Goal: Find specific page/section: Find specific page/section

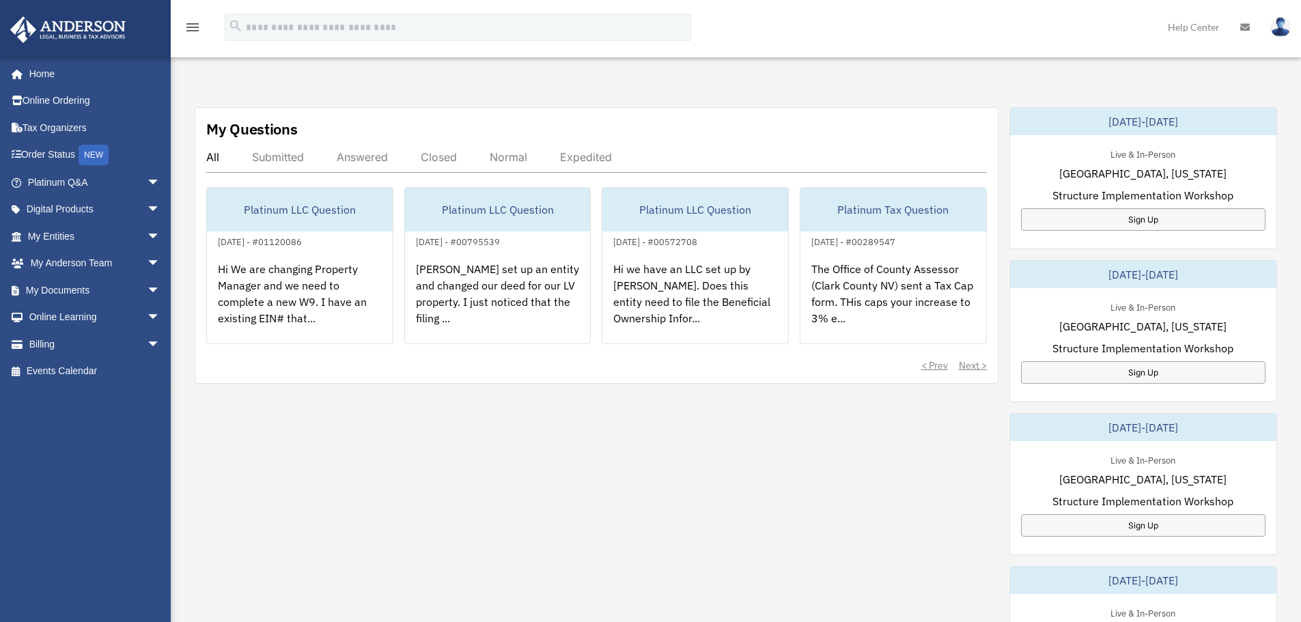
scroll to position [432, 0]
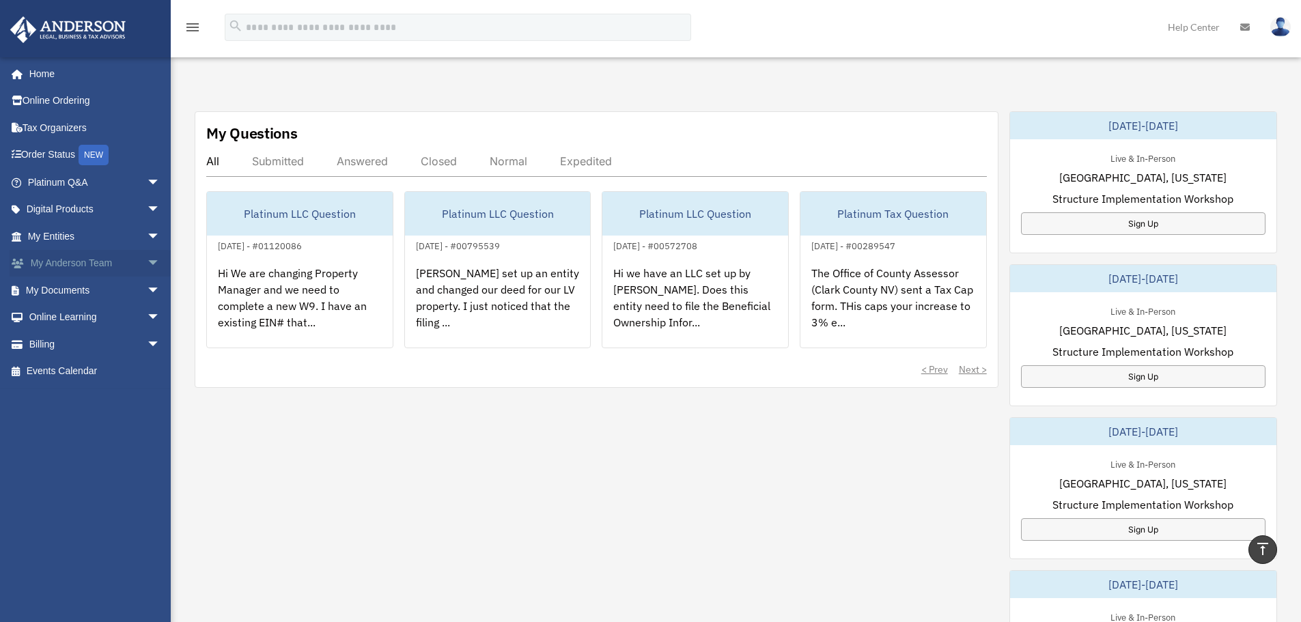
click at [147, 261] on span "arrow_drop_down" at bounding box center [160, 264] width 27 height 28
click at [117, 288] on link "My Anderson Team" at bounding box center [100, 290] width 162 height 27
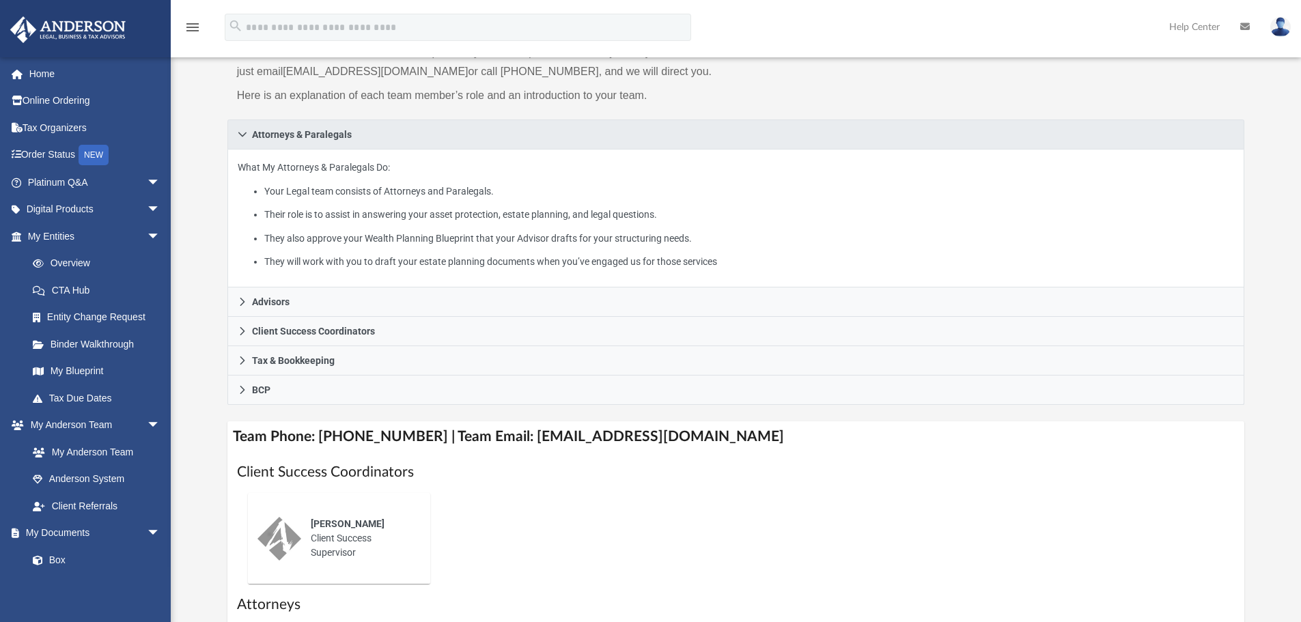
scroll to position [182, 0]
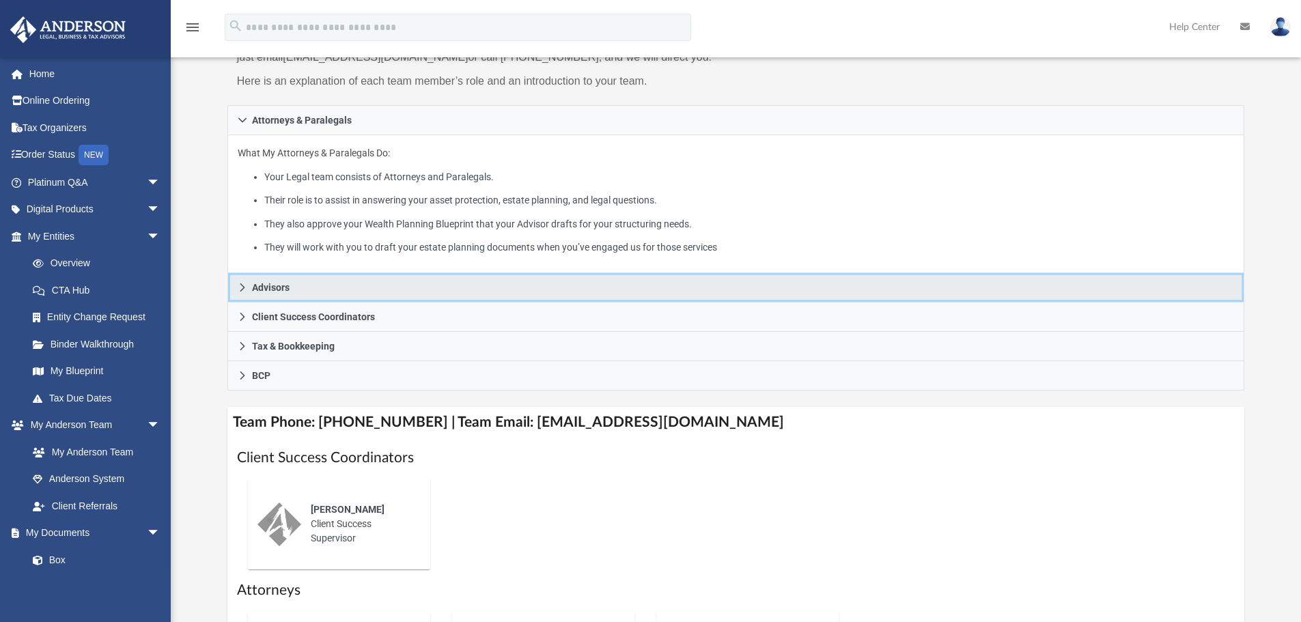
click at [260, 287] on span "Advisors" at bounding box center [271, 288] width 38 height 10
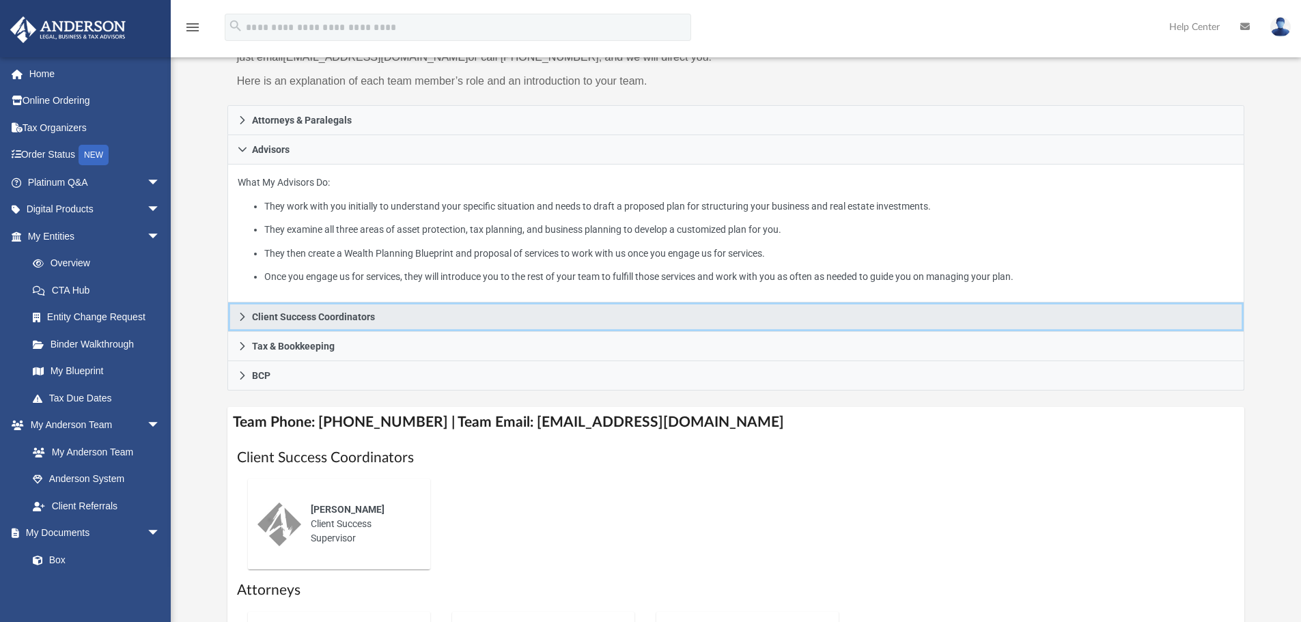
click at [266, 318] on span "Client Success Coordinators" at bounding box center [313, 317] width 123 height 10
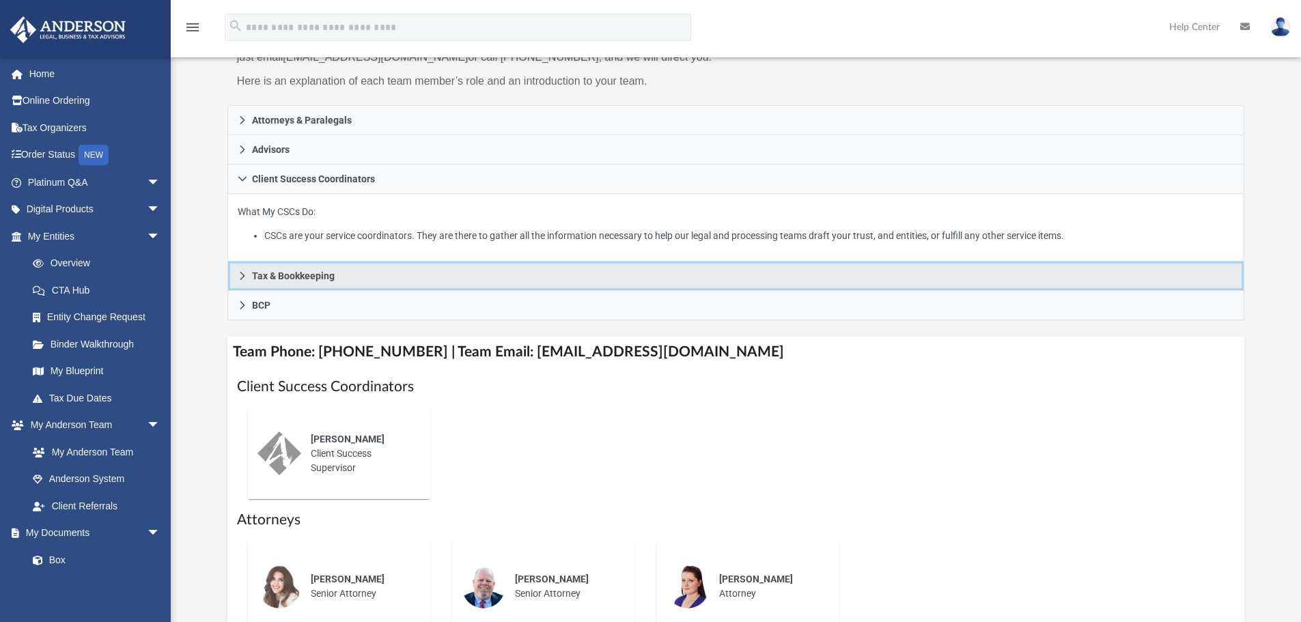
click at [262, 274] on span "Tax & Bookkeeping" at bounding box center [293, 276] width 83 height 10
